Goal: Task Accomplishment & Management: Complete application form

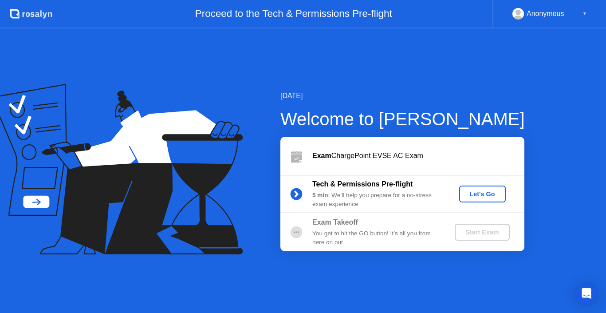
click at [483, 192] on div "Let's Go" at bounding box center [483, 193] width 40 height 7
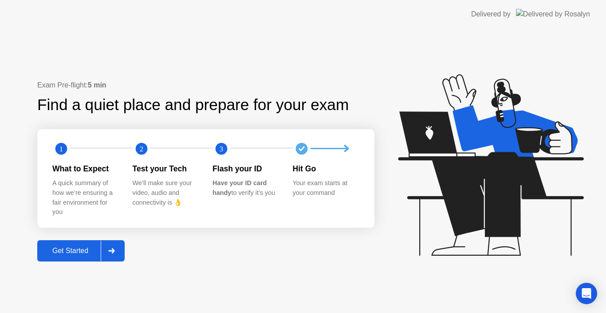
click at [87, 252] on div "Get Started" at bounding box center [70, 251] width 61 height 8
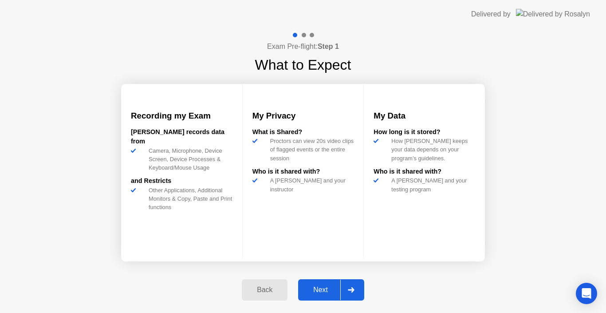
click at [320, 289] on div "Next" at bounding box center [321, 290] width 40 height 8
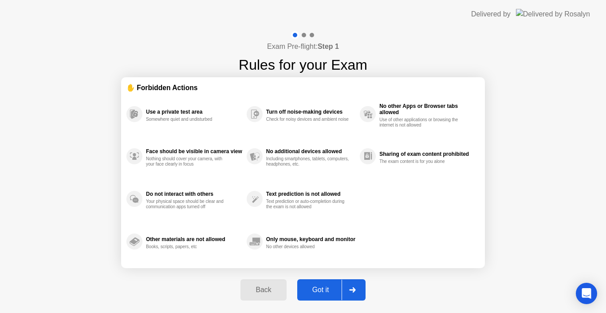
click at [320, 289] on div "Got it" at bounding box center [321, 290] width 42 height 8
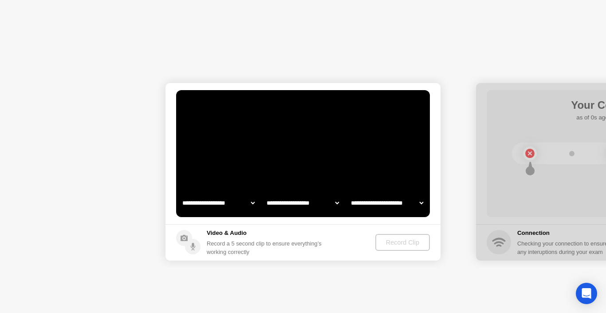
select select "**********"
select select "*******"
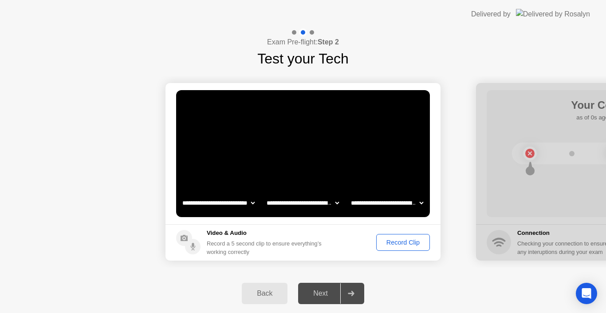
click at [404, 243] on div "Record Clip" at bounding box center [404, 242] width 48 height 7
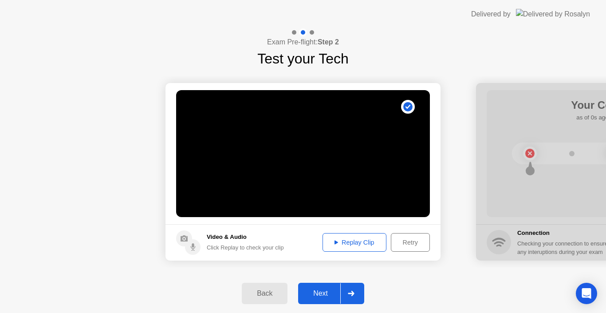
click at [366, 239] on div "Replay Clip" at bounding box center [355, 242] width 58 height 7
click at [323, 294] on div "Next" at bounding box center [321, 293] width 40 height 8
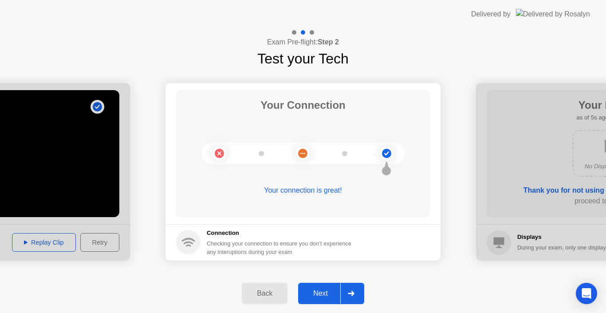
click at [323, 294] on div "Next" at bounding box center [321, 293] width 40 height 8
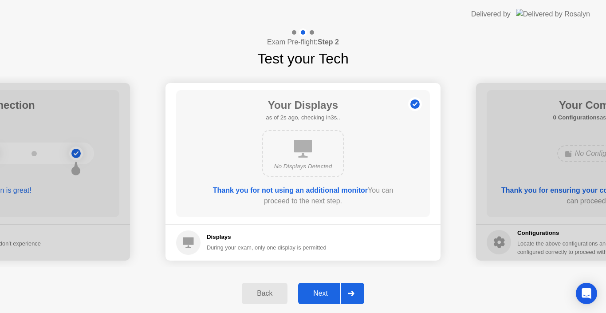
click at [323, 294] on div "Next" at bounding box center [321, 293] width 40 height 8
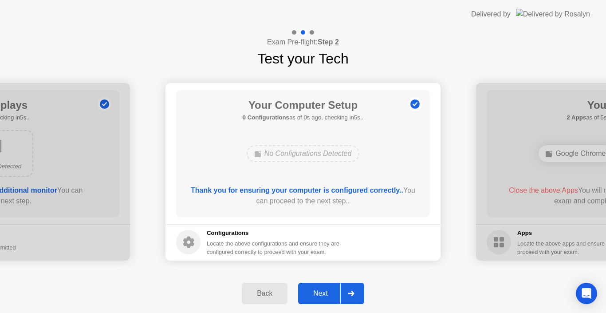
click at [323, 294] on div "Next" at bounding box center [321, 293] width 40 height 8
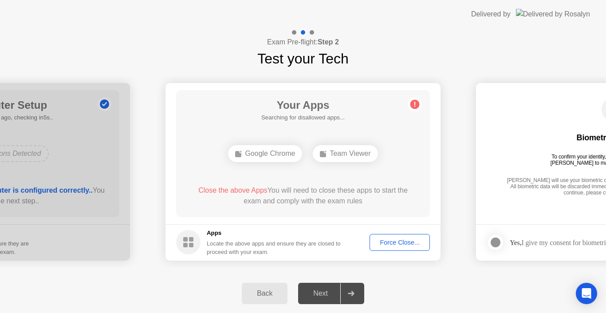
click at [397, 246] on div "Force Close..." at bounding box center [400, 242] width 54 height 7
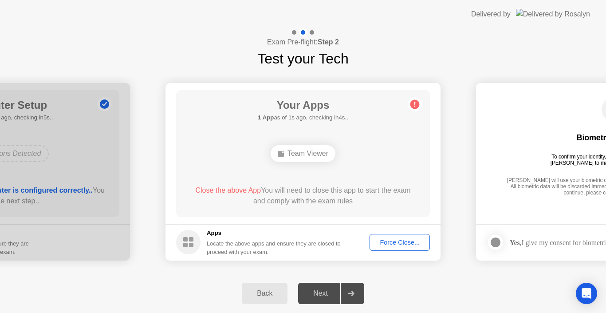
click at [389, 242] on div "Force Close..." at bounding box center [400, 242] width 54 height 7
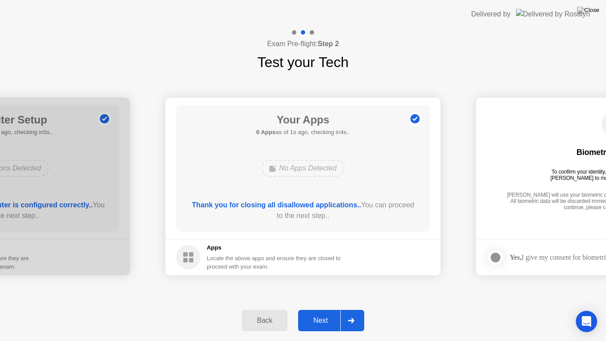
click at [325, 313] on div "Next" at bounding box center [321, 321] width 40 height 8
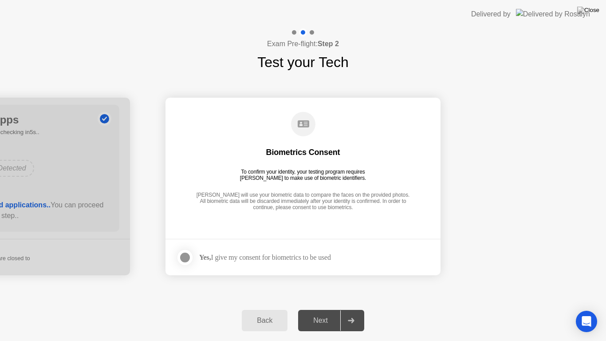
click at [188, 257] on div at bounding box center [185, 257] width 11 height 11
click at [321, 313] on div "Next" at bounding box center [321, 321] width 40 height 8
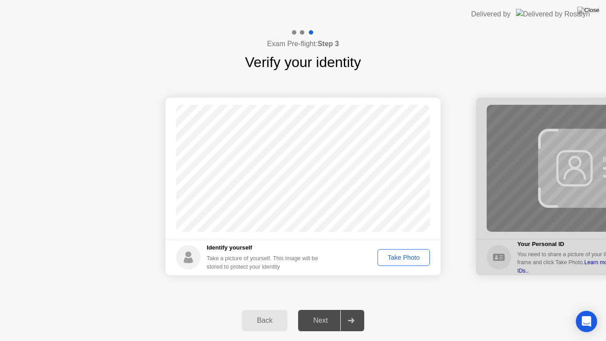
click at [398, 260] on div "Take Photo" at bounding box center [404, 257] width 46 height 7
click at [333, 313] on div "Next" at bounding box center [321, 321] width 40 height 8
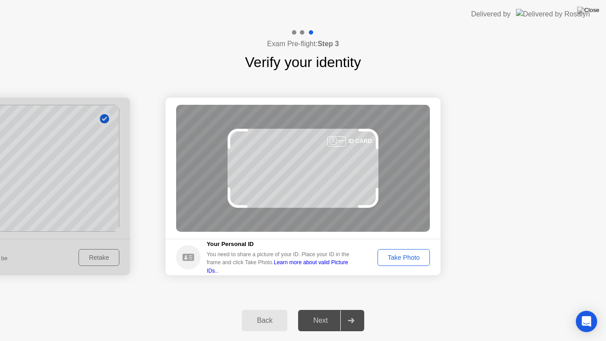
click at [396, 258] on div "Take Photo" at bounding box center [404, 257] width 46 height 7
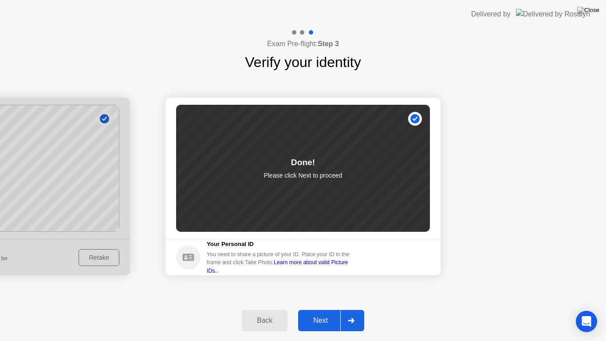
click at [327, 313] on div "Next" at bounding box center [321, 321] width 40 height 8
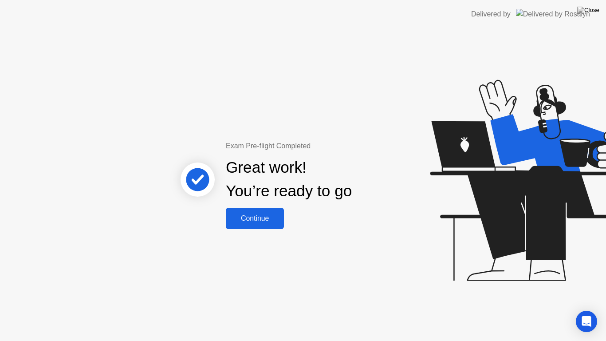
click at [257, 222] on div "Continue" at bounding box center [255, 218] width 53 height 8
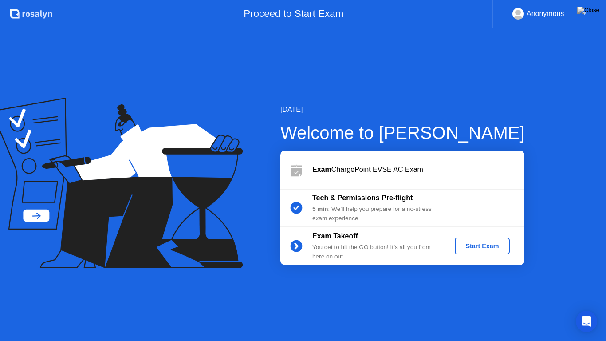
click at [467, 246] on div "Start Exam" at bounding box center [483, 245] width 48 height 7
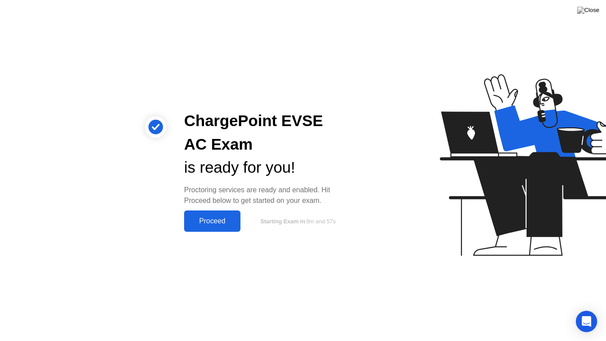
click at [215, 222] on div "Proceed" at bounding box center [212, 221] width 51 height 8
